Goal: Download file/media

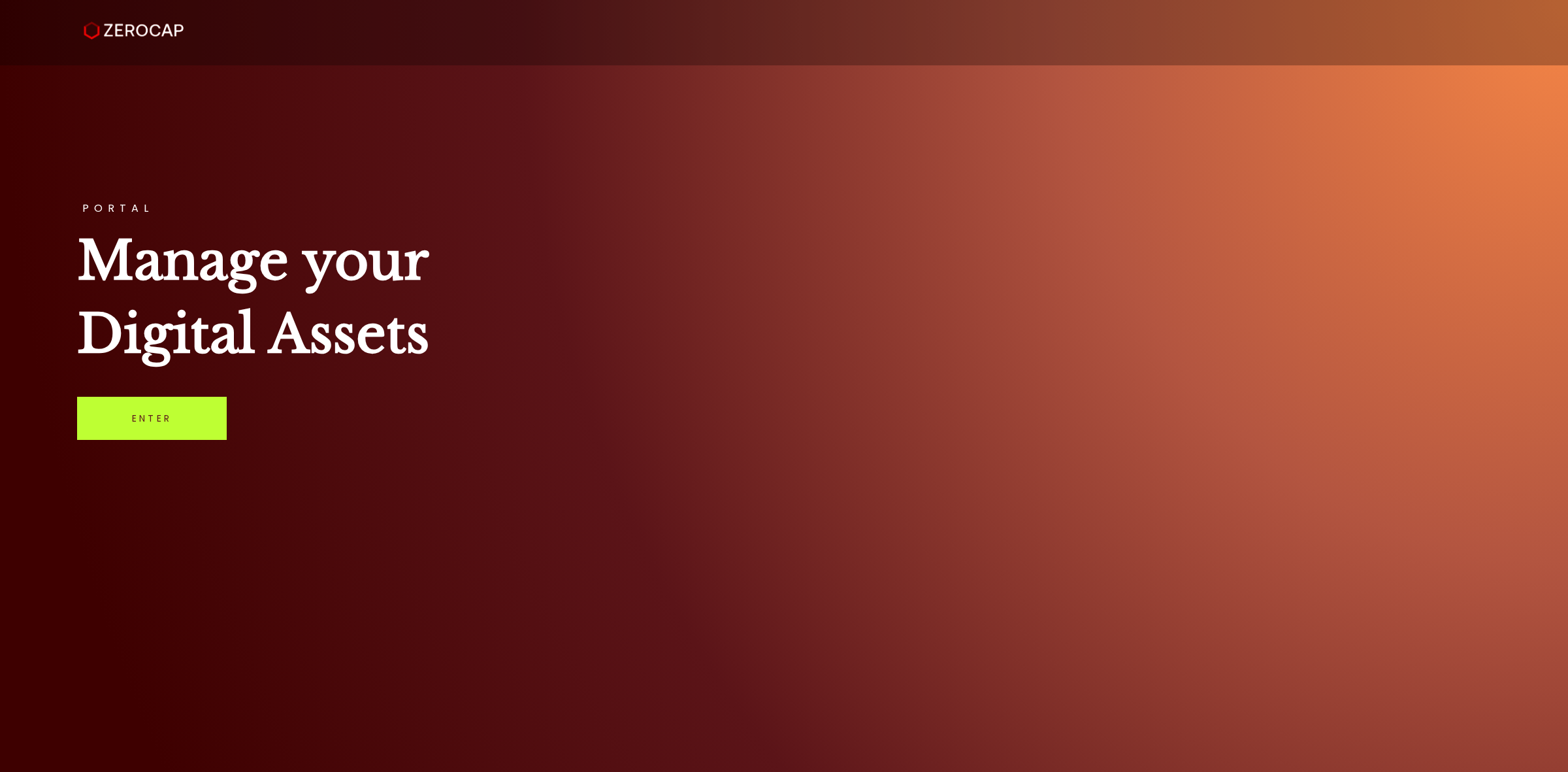
click at [174, 424] on link "Enter" at bounding box center [152, 418] width 149 height 43
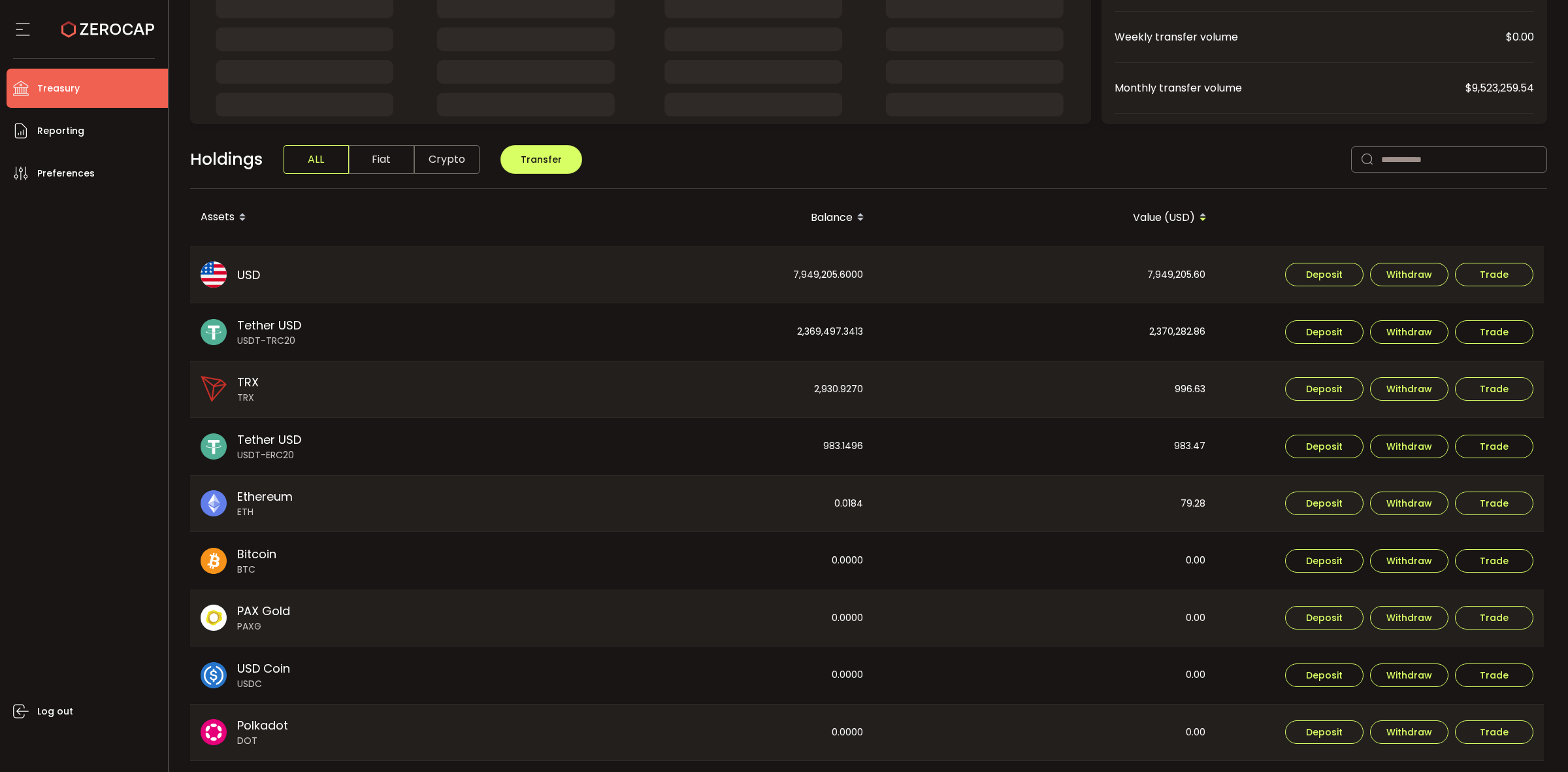
scroll to position [245, 0]
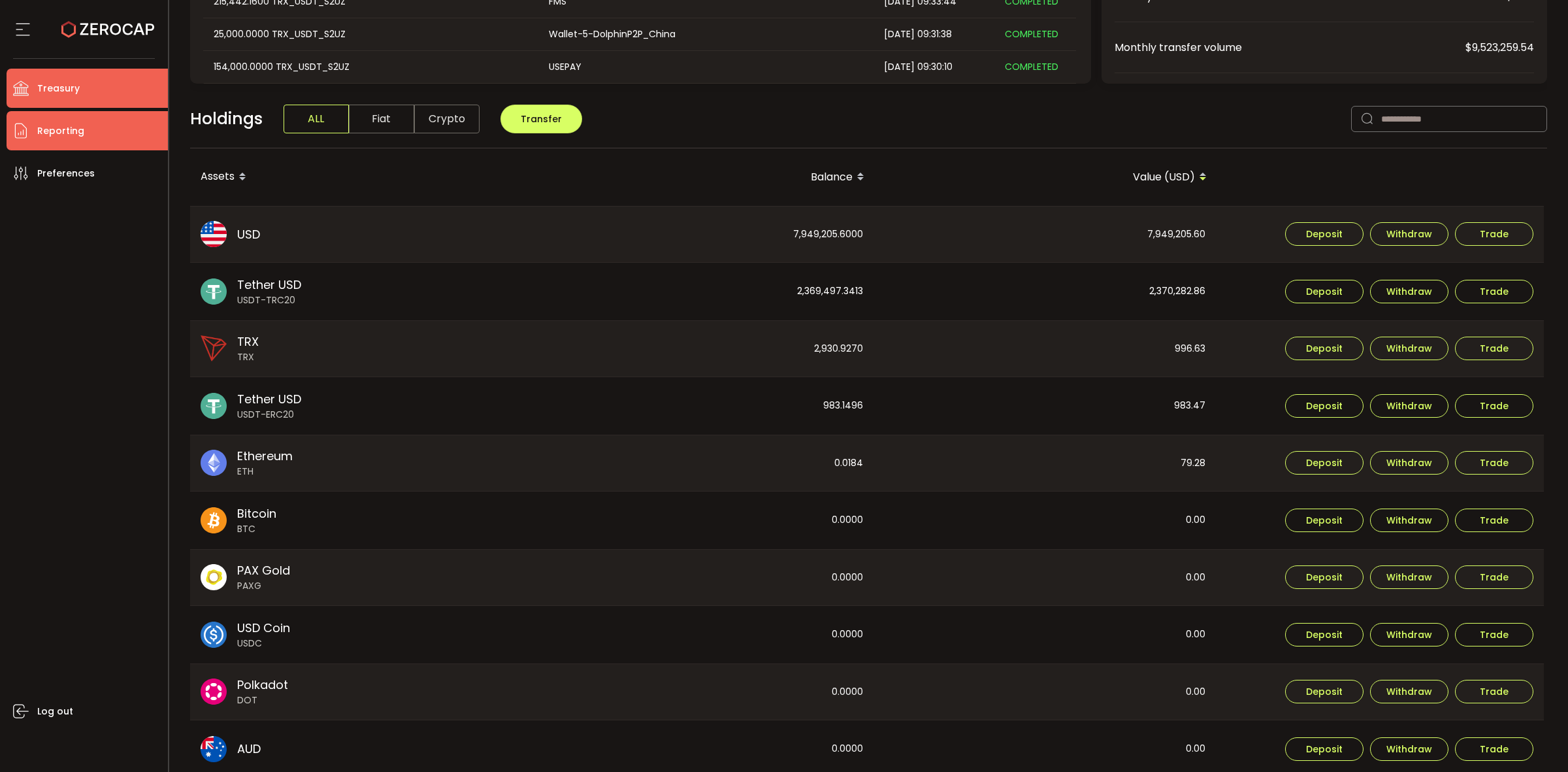
click at [54, 138] on span "Reporting" at bounding box center [60, 131] width 47 height 19
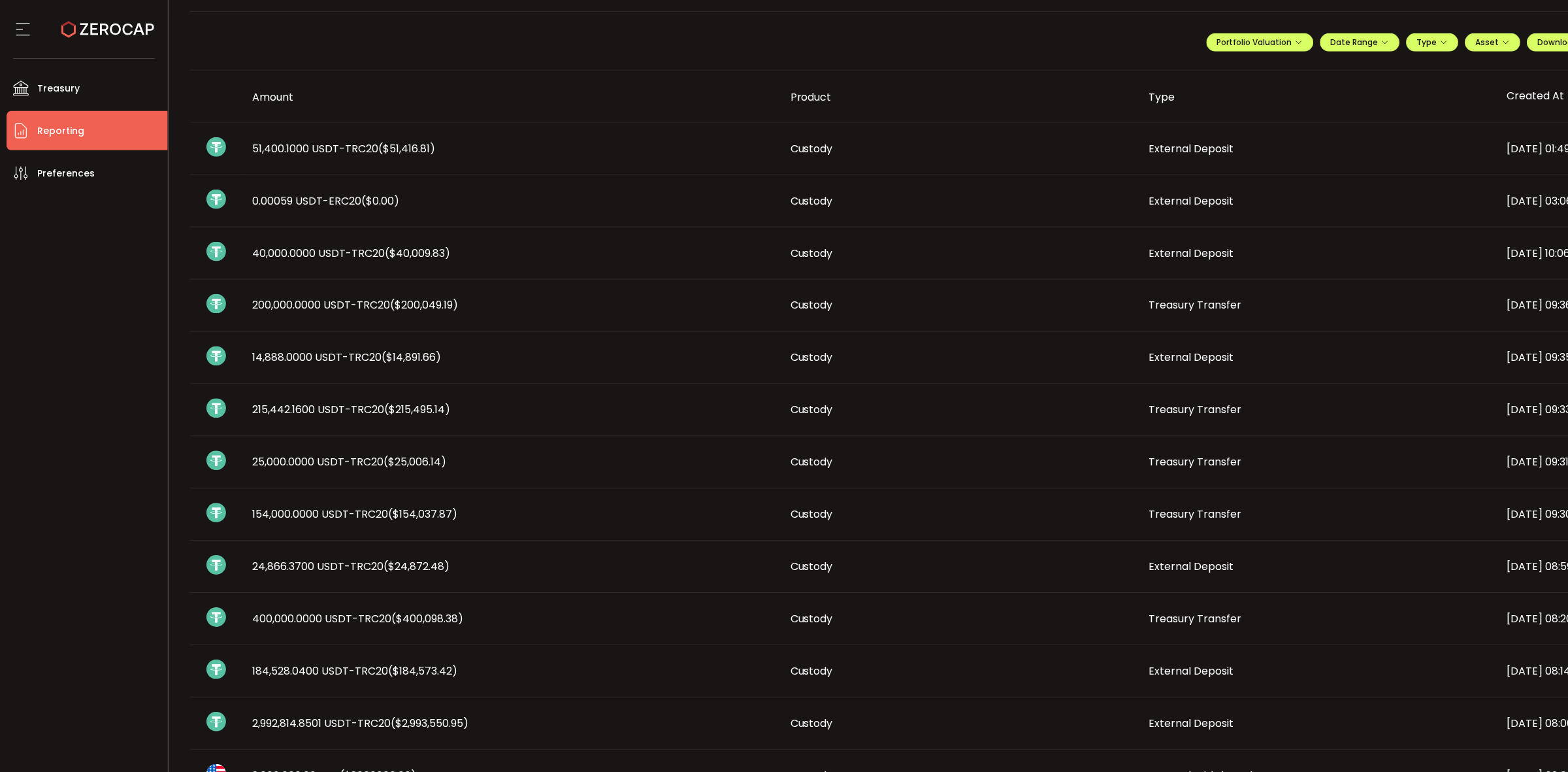
scroll to position [48, 0]
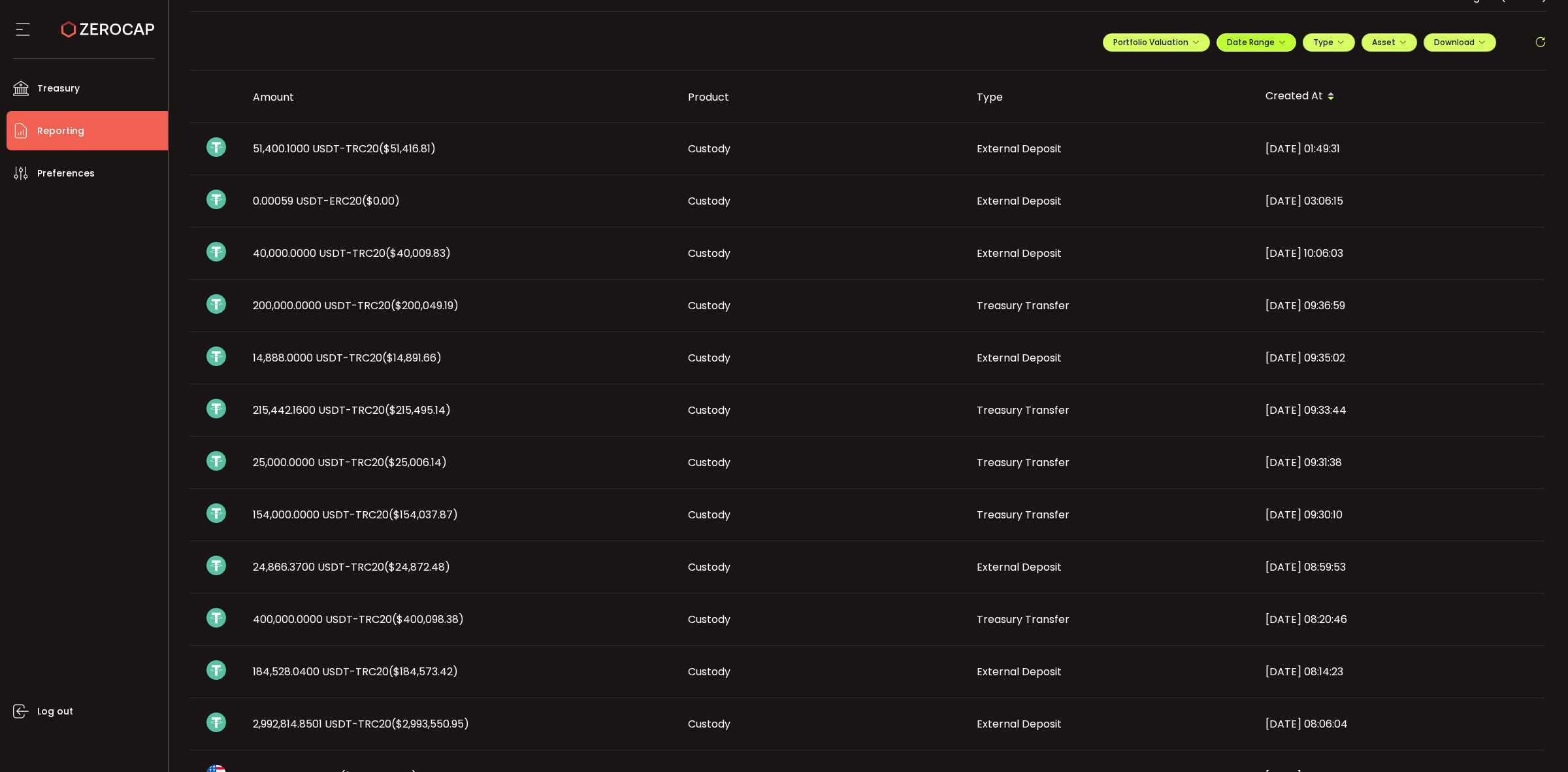
click at [1264, 47] on span "Date Range" at bounding box center [1256, 42] width 59 height 11
click at [1166, 63] on icon at bounding box center [1170, 70] width 16 height 13
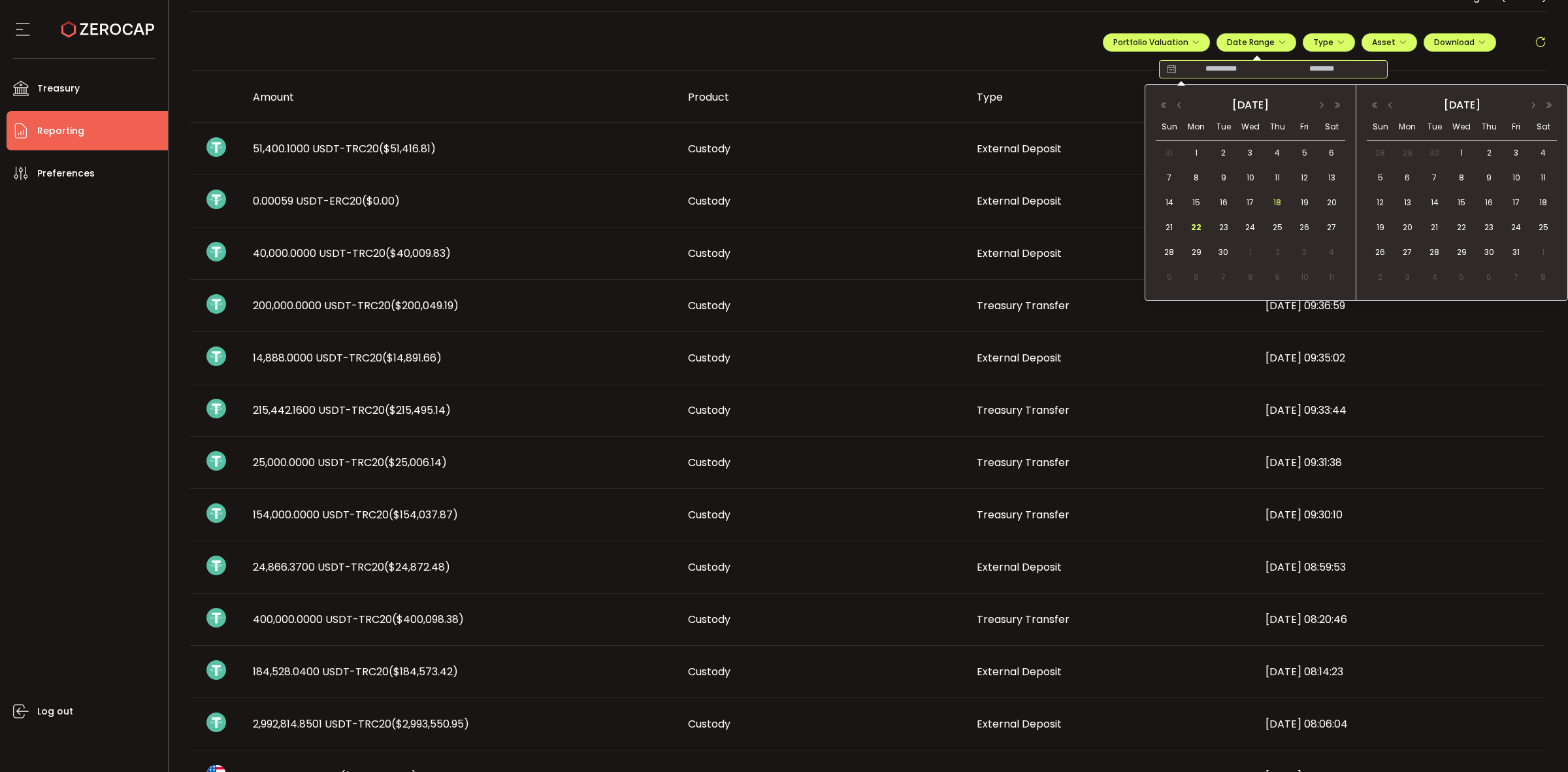
drag, startPoint x: 1266, startPoint y: 208, endPoint x: 1222, endPoint y: 220, distance: 45.6
click at [1264, 208] on div "18" at bounding box center [1277, 203] width 27 height 20
click at [1204, 231] on div "22" at bounding box center [1194, 228] width 24 height 20
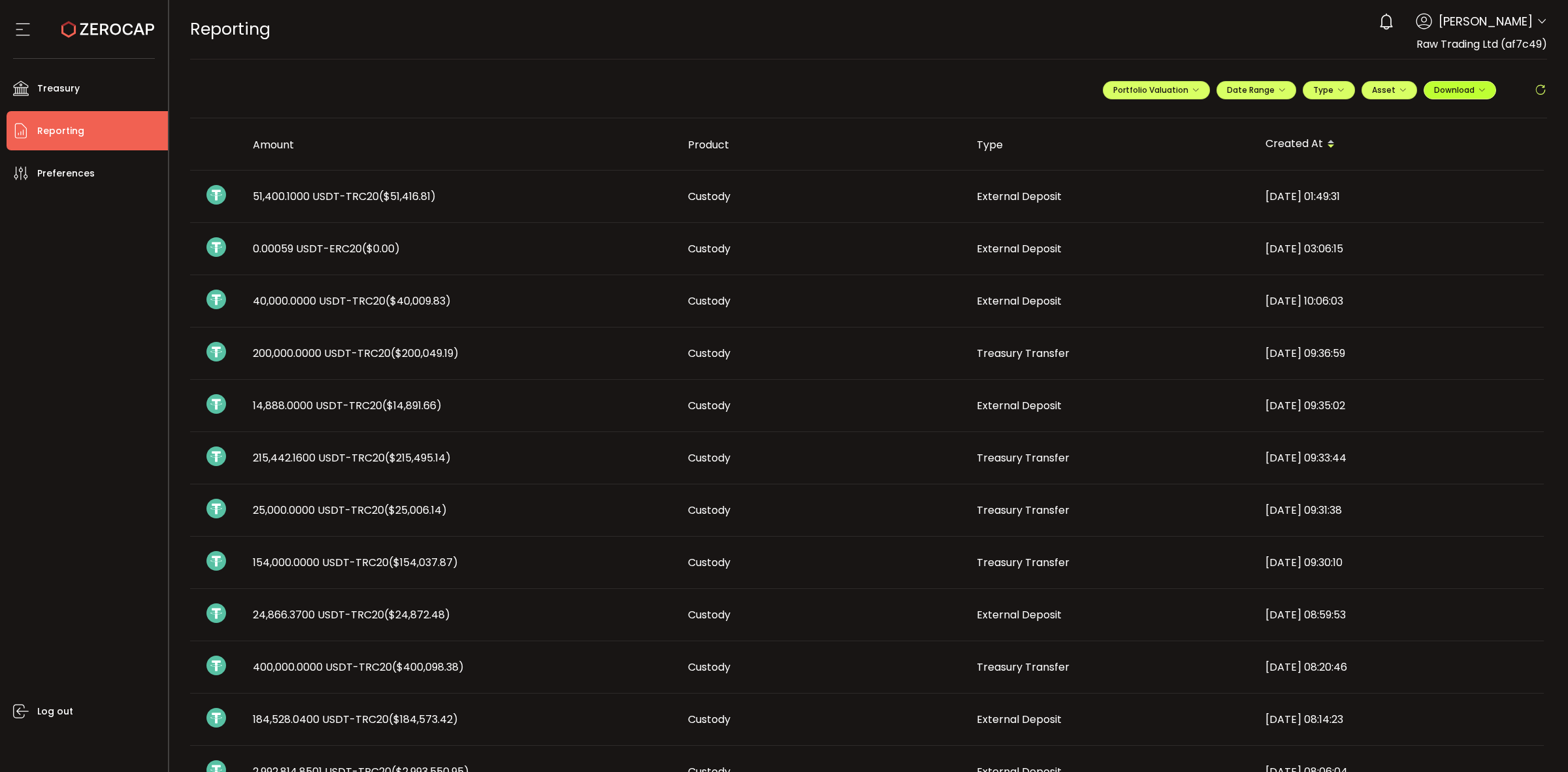
click at [1464, 93] on span "Download" at bounding box center [1460, 90] width 52 height 11
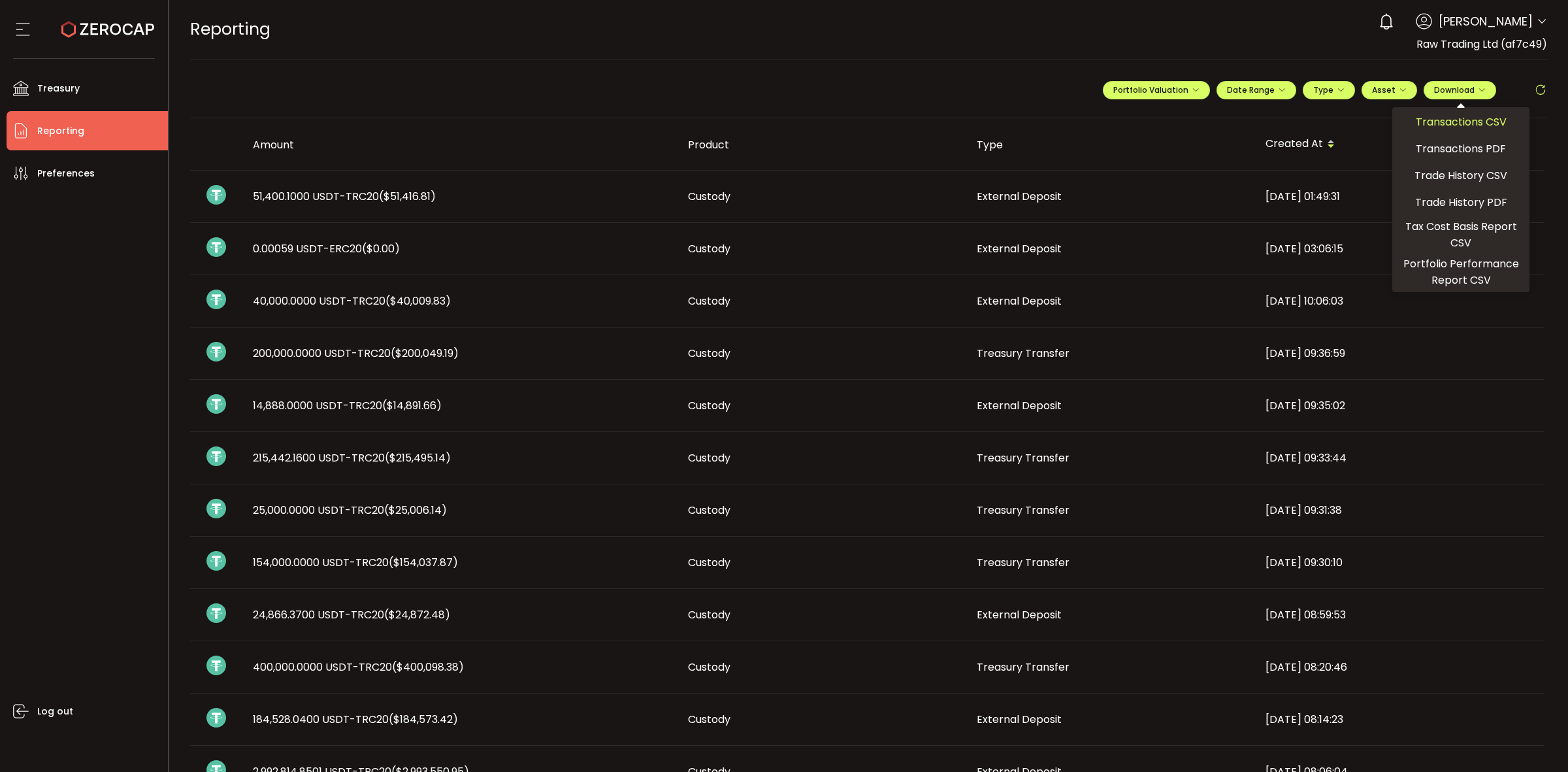
click at [1446, 125] on span "Transactions CSV" at bounding box center [1461, 121] width 91 height 16
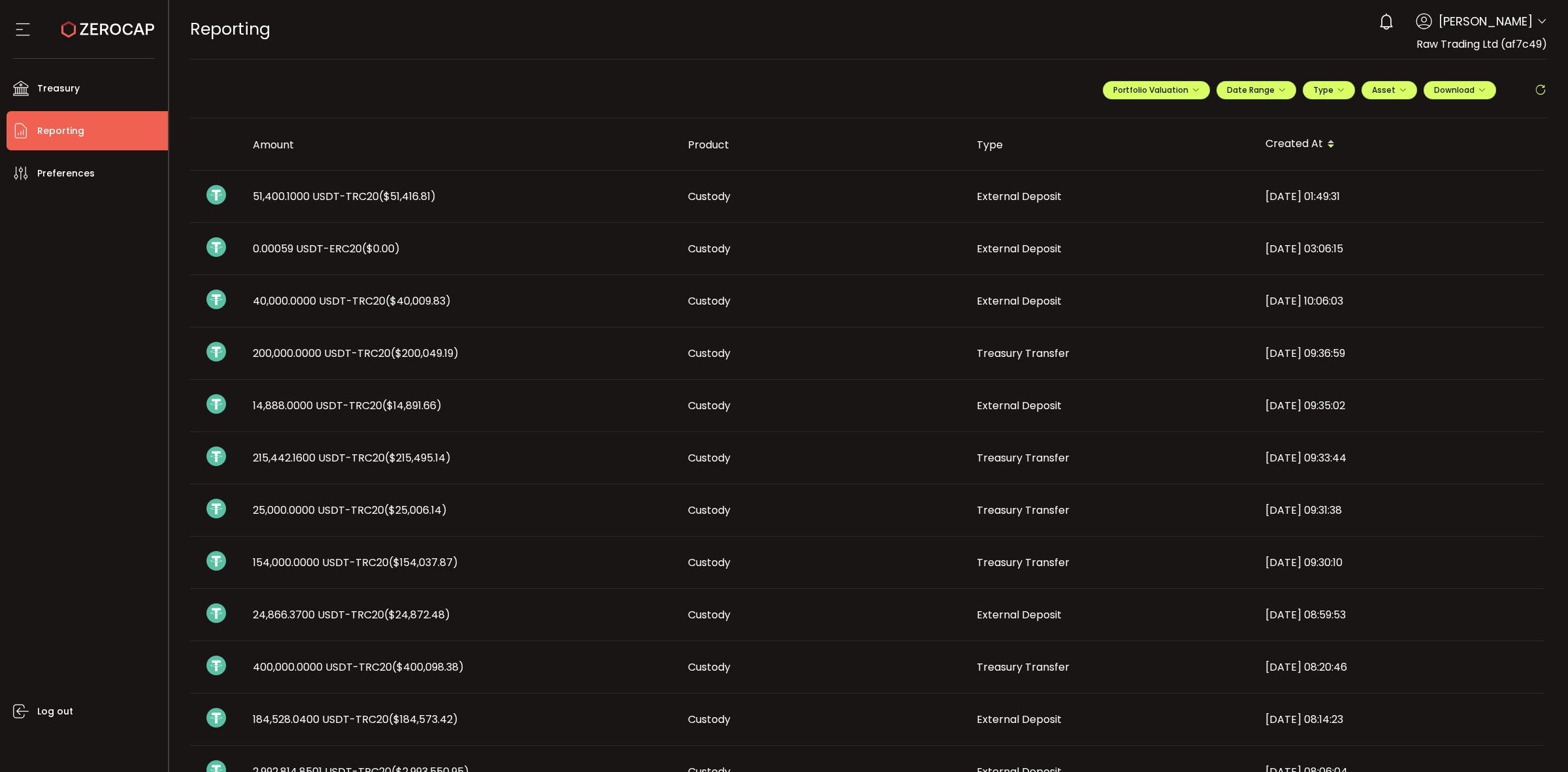
click at [1536, 27] on icon at bounding box center [1541, 21] width 11 height 11
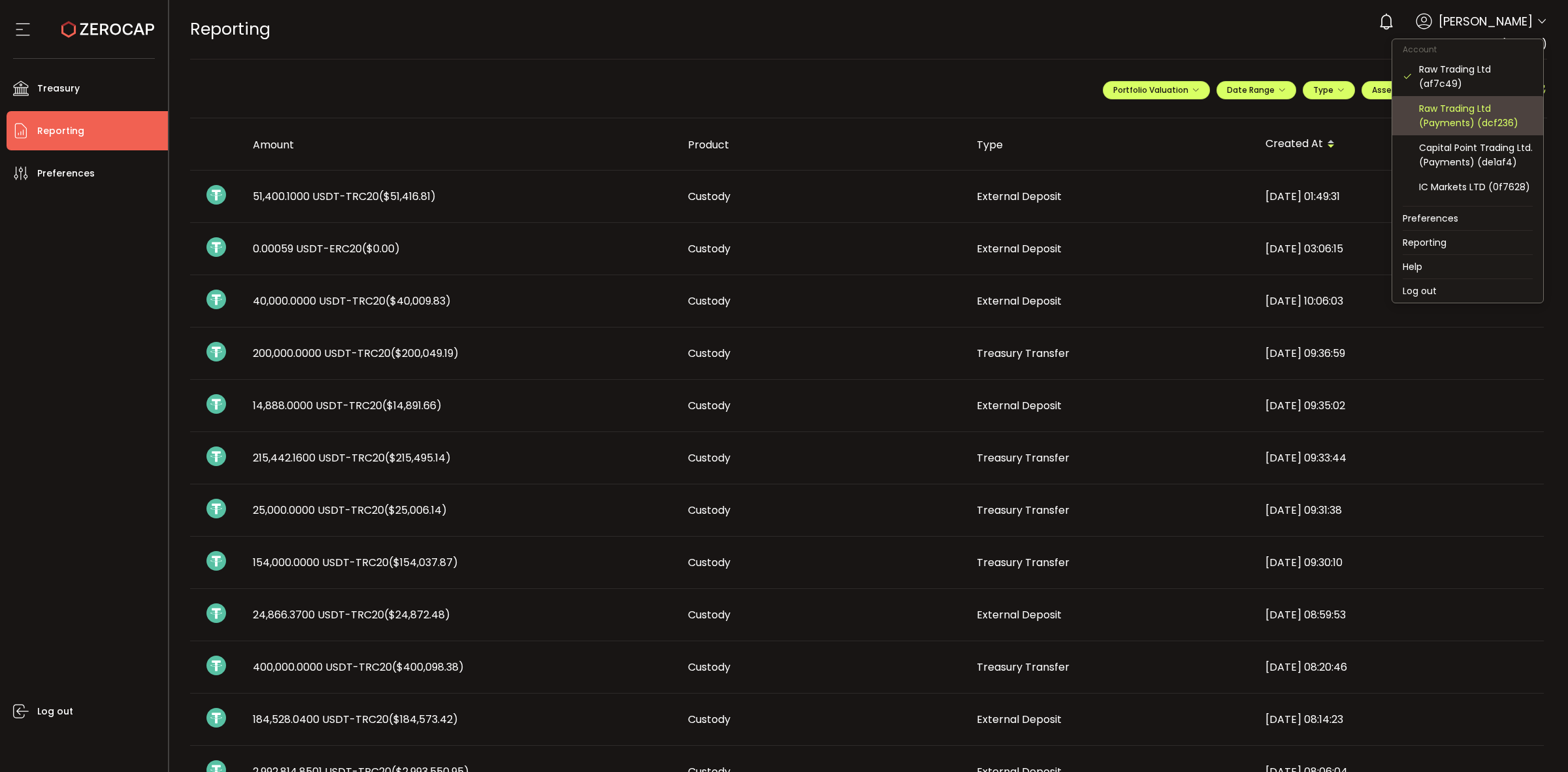
click at [1487, 122] on div "Raw Trading Ltd (Payments) (dcf236)" at bounding box center [1475, 116] width 114 height 29
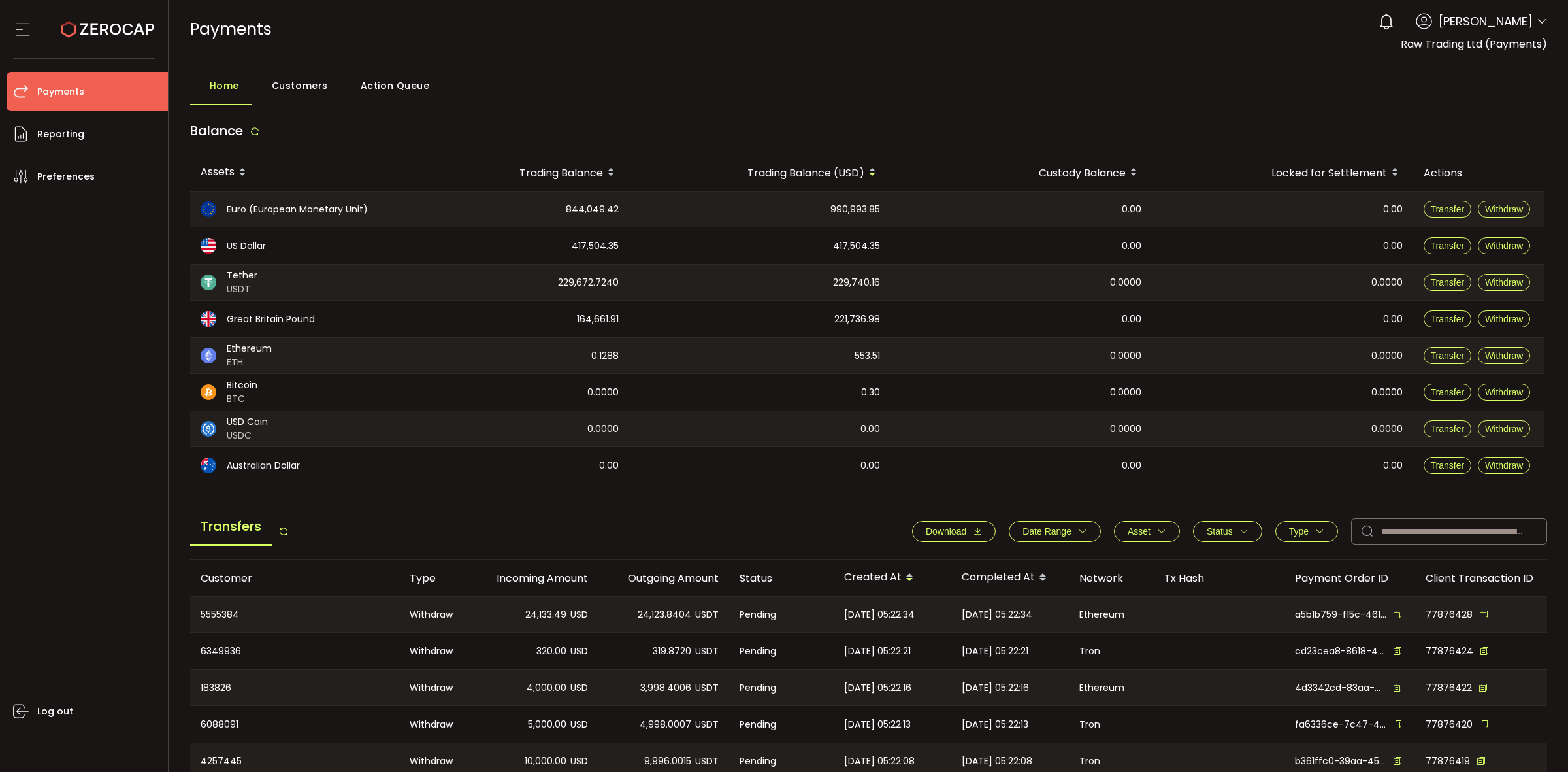
click at [1080, 533] on icon "button" at bounding box center [1083, 532] width 10 height 10
click at [997, 563] on icon at bounding box center [1000, 563] width 14 height 21
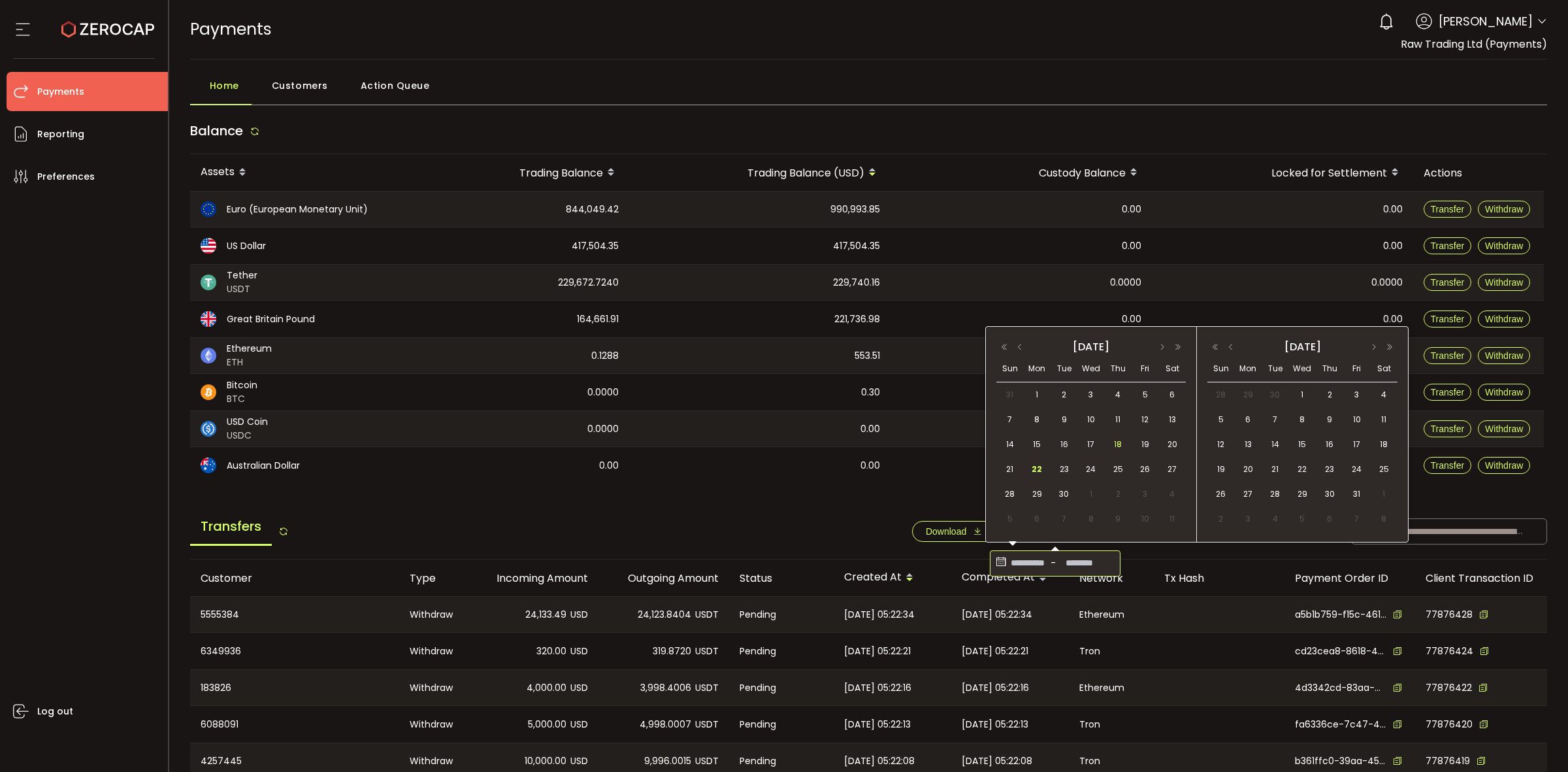
click at [1114, 452] on div "18" at bounding box center [1119, 444] width 27 height 20
click at [1039, 474] on span "22" at bounding box center [1036, 469] width 15 height 15
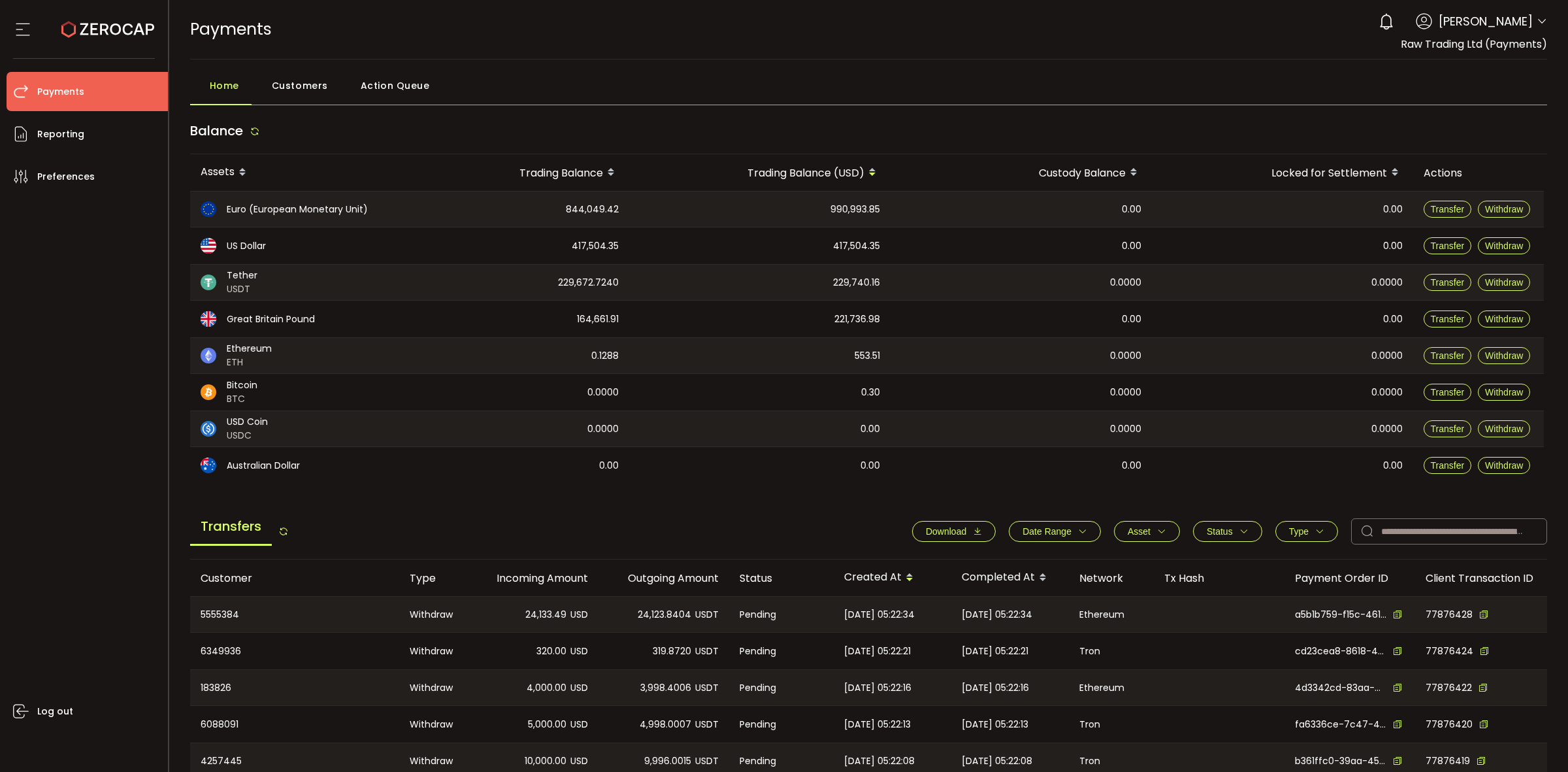
click at [952, 527] on span "Download" at bounding box center [946, 531] width 40 height 11
